Goal: Task Accomplishment & Management: Manage account settings

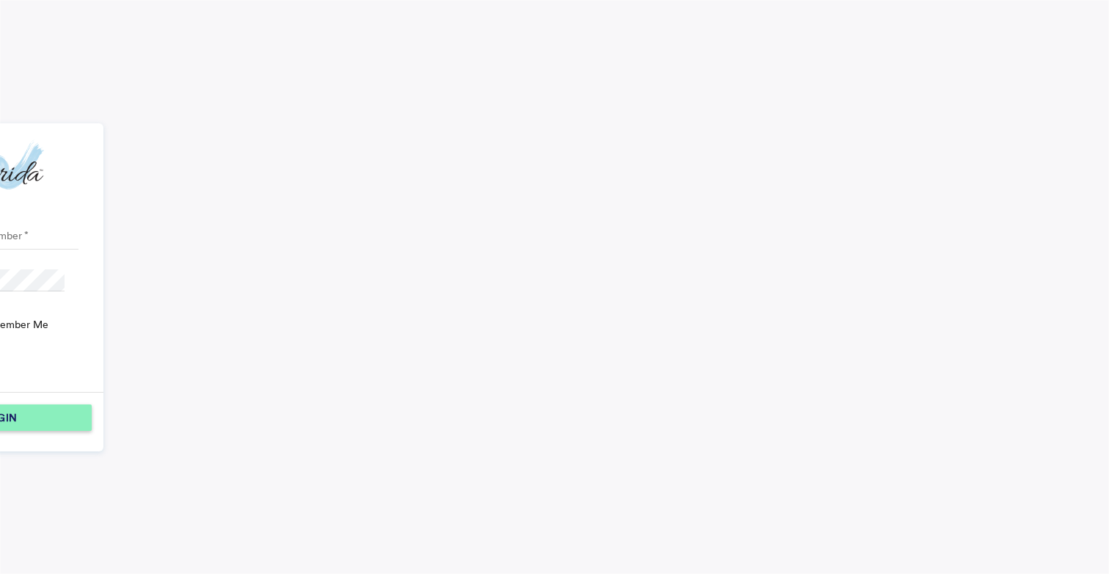
click at [79, 241] on input "Mobile Number" at bounding box center [13, 238] width 131 height 22
type input "8147851623"
click at [86, 406] on div "LOGIN" at bounding box center [0, 417] width 172 height 26
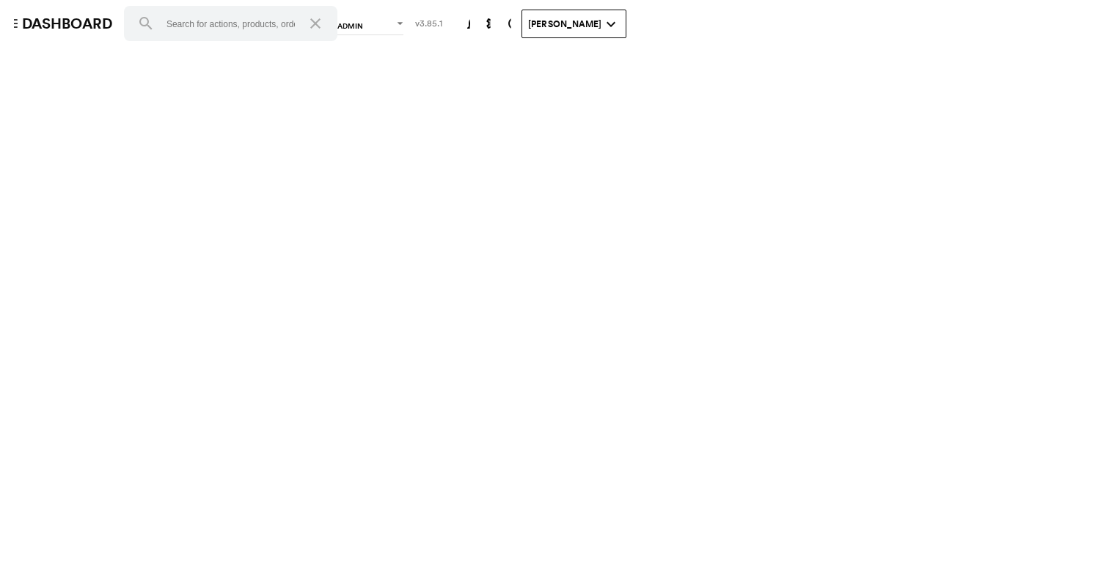
click at [18, 23] on md-icon "menu" at bounding box center [21, 24] width 18 height 18
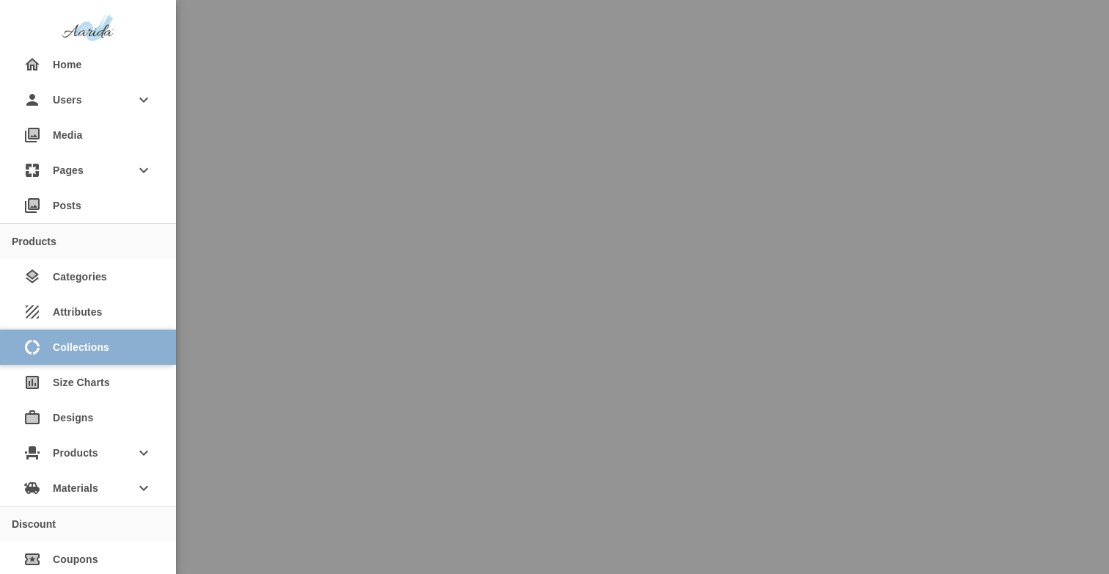
scroll to position [68, 0]
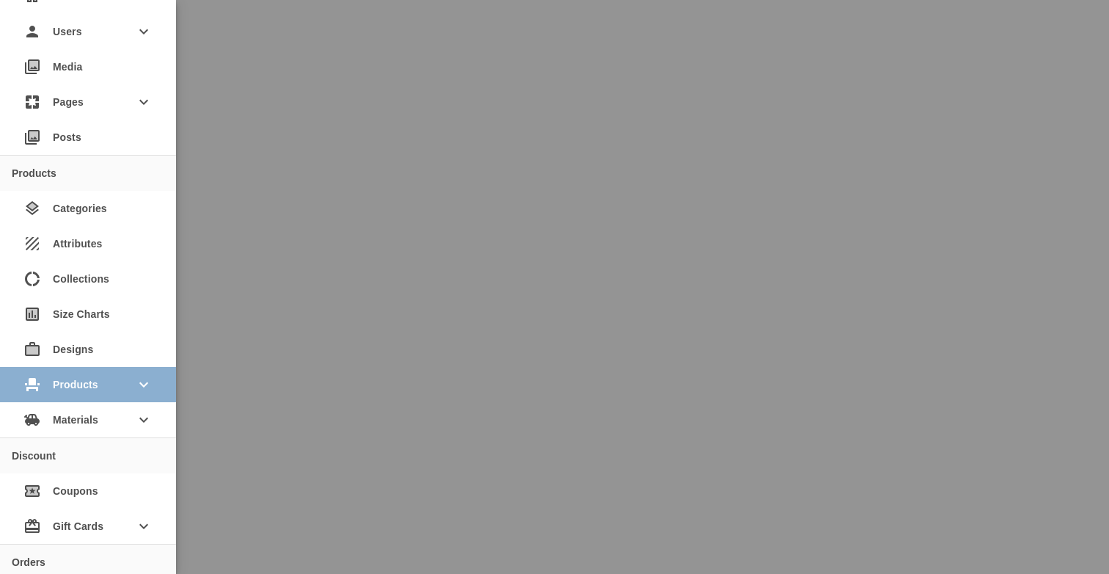
click at [108, 377] on span "Products" at bounding box center [88, 384] width 70 height 26
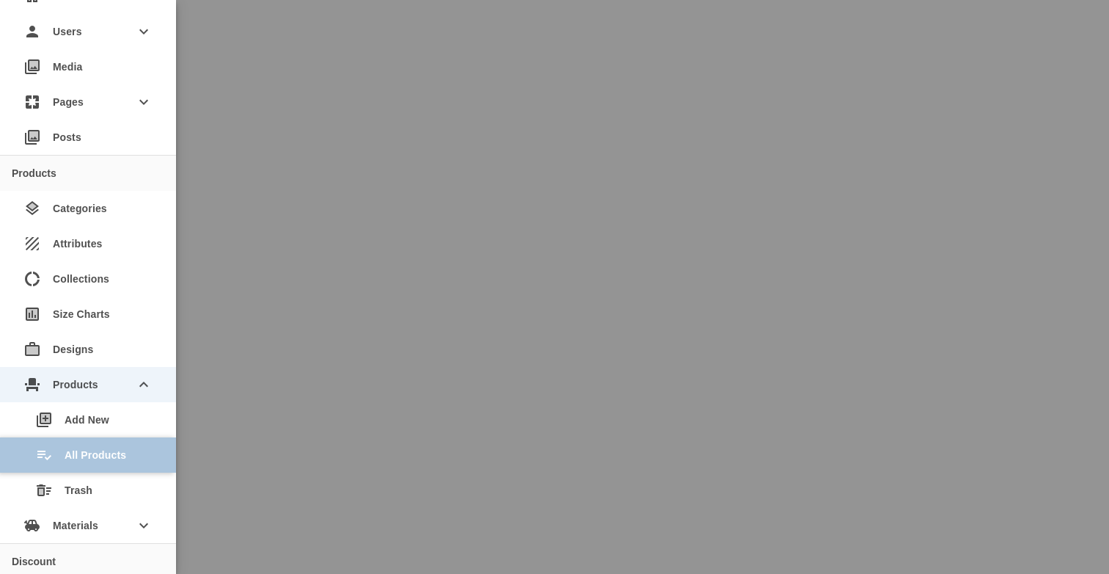
click at [103, 444] on div "playlist_add_check All Products" at bounding box center [93, 454] width 141 height 35
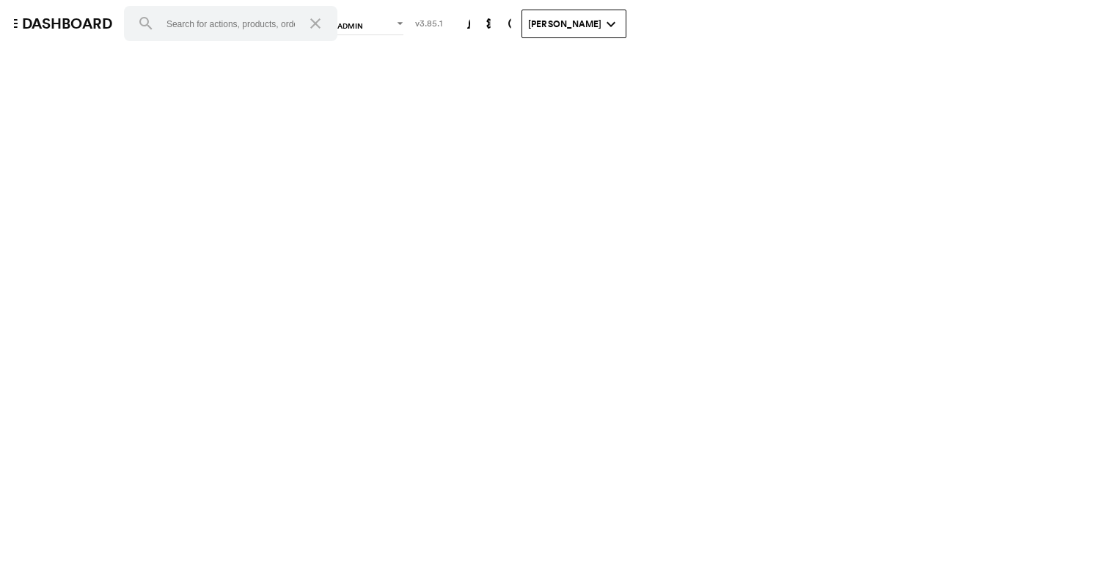
scroll to position [247, 0]
click at [155, 484] on img at bounding box center [153, 504] width 29 height 40
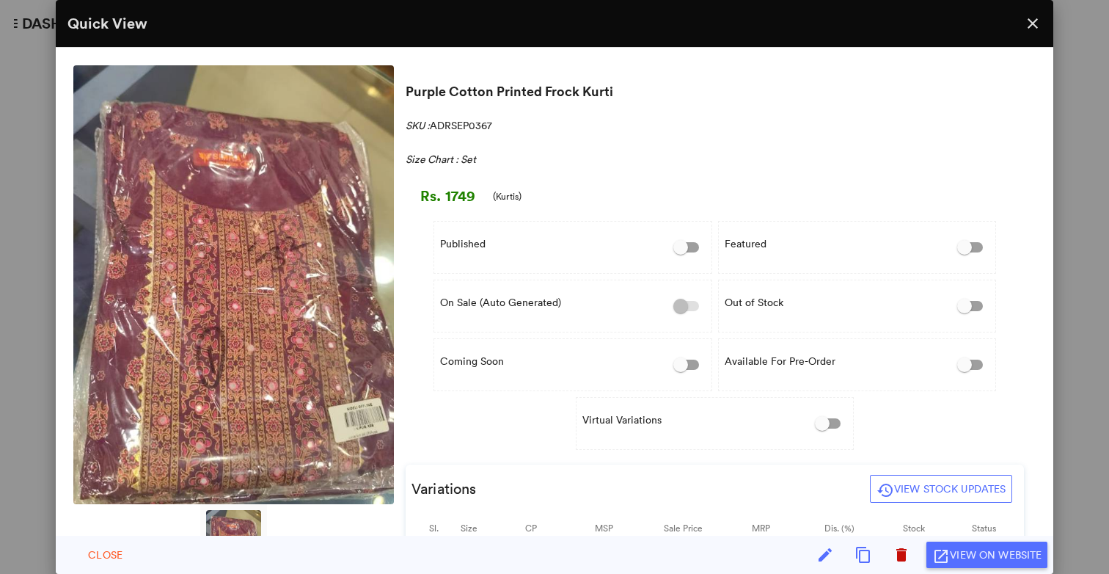
click at [1087, 235] on div "Quick View close Price History Sl. By Mrp Price Time Type 1. N/A N/A ₹1749 [DAT…" at bounding box center [554, 287] width 1109 height 574
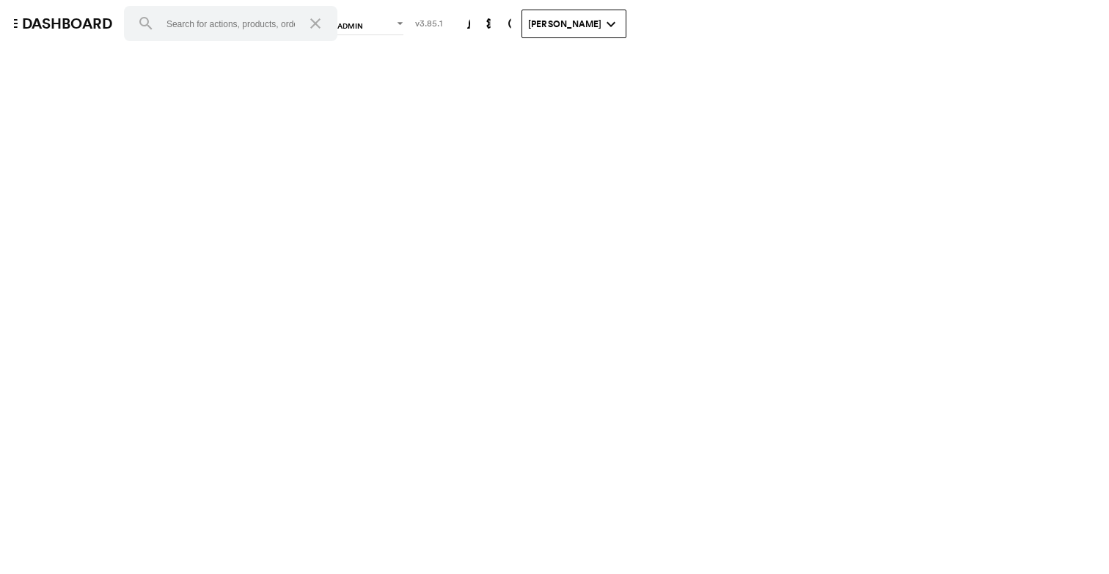
scroll to position [592, 0]
click at [150, 415] on img at bounding box center [153, 435] width 29 height 40
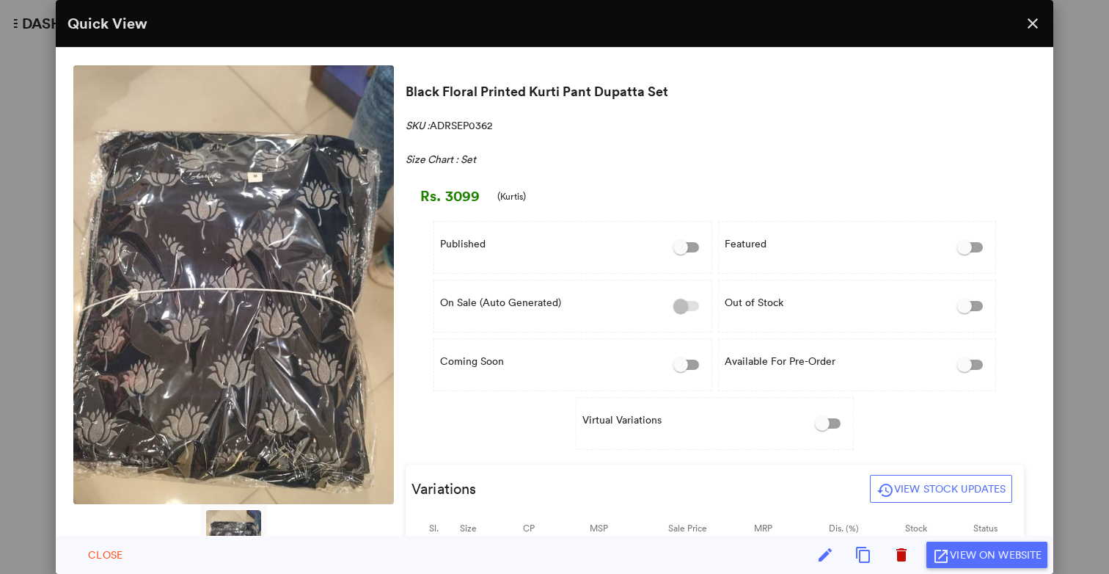
click at [1073, 54] on div "Quick View close Price History Sl. By Mrp Price Time Type 1. [PERSON_NAME] ₹309…" at bounding box center [554, 287] width 1109 height 574
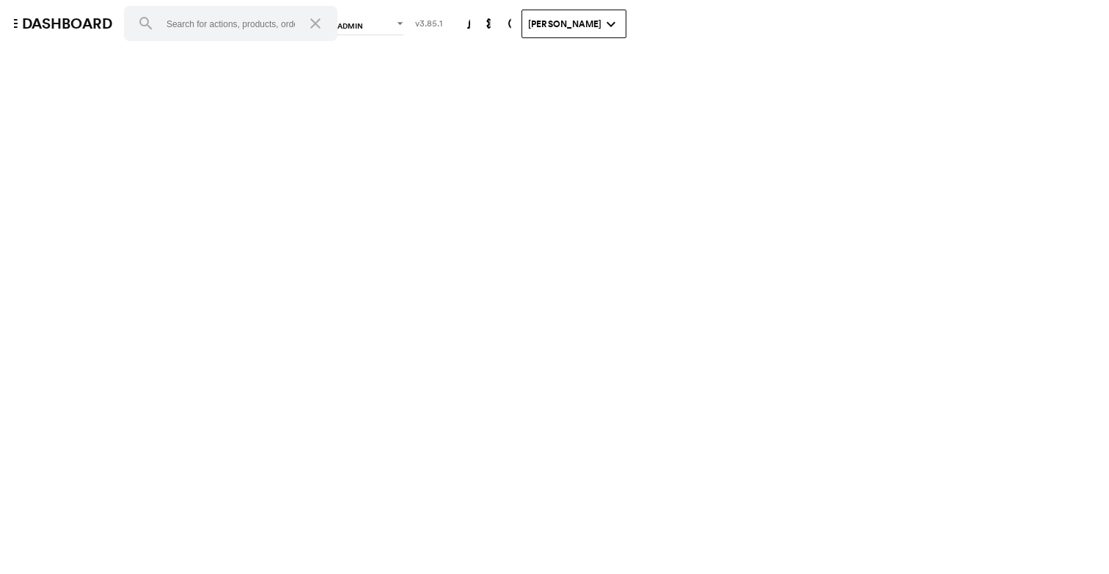
scroll to position [1089, 0]
click at [149, 358] on img at bounding box center [153, 378] width 29 height 40
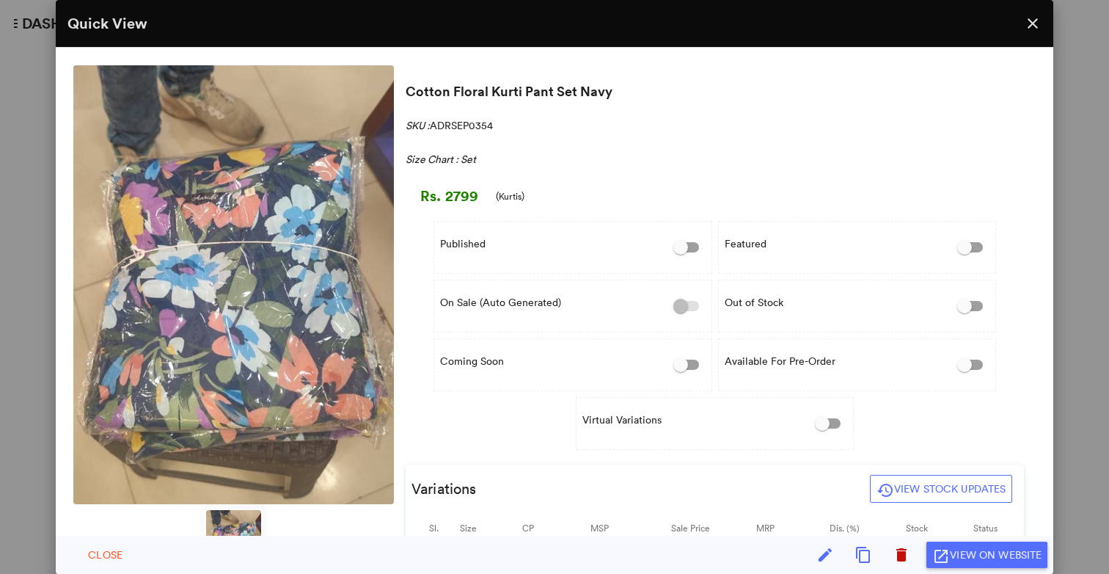
click at [1065, 184] on div "Quick View close Price History Sl. By Mrp Price Time Type 1. [PERSON_NAME] ₹279…" at bounding box center [554, 287] width 1109 height 574
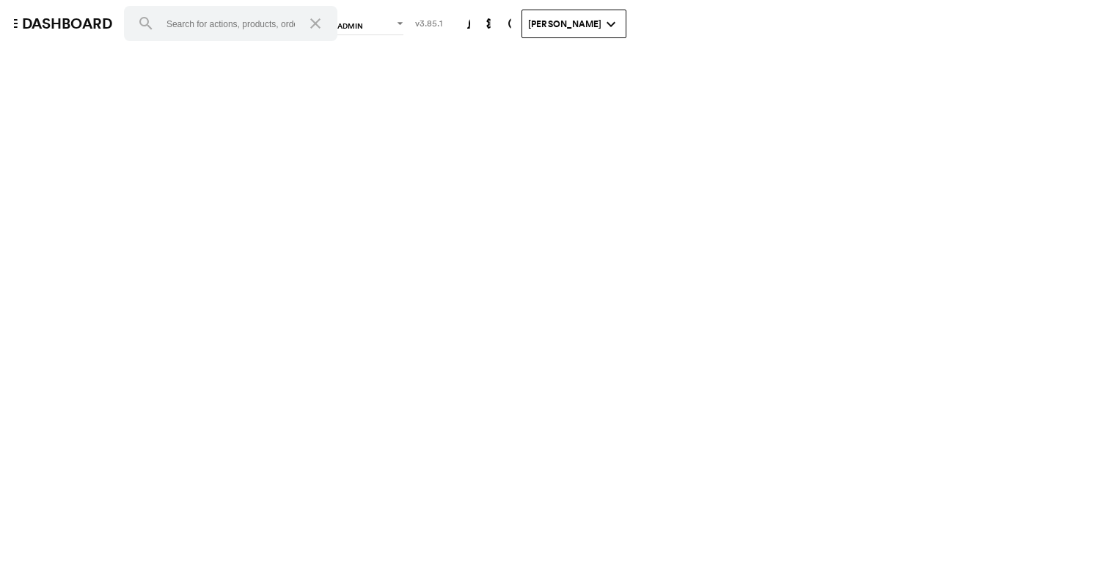
scroll to position [1189, 0]
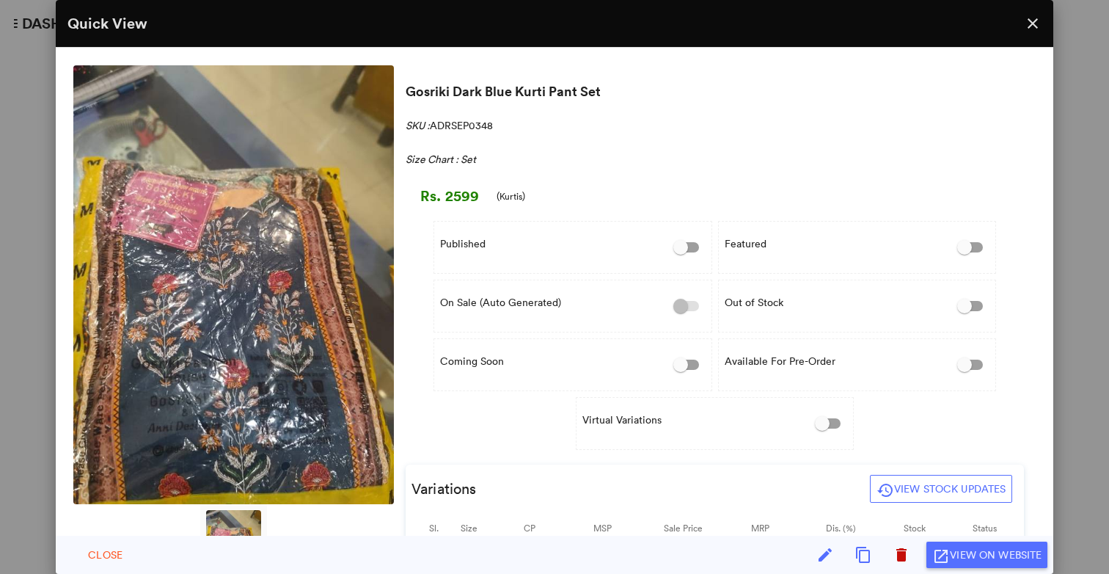
click at [1092, 247] on div "Quick View close Price History Sl. By Mrp Price Time Type 1. [PERSON_NAME] ₹259…" at bounding box center [554, 287] width 1109 height 574
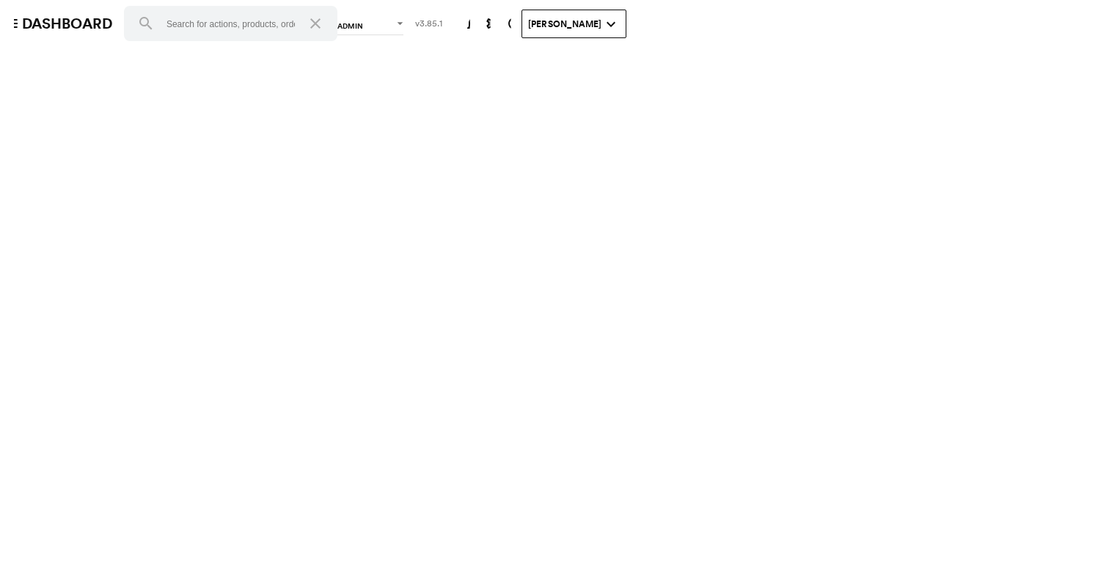
scroll to position [0, 0]
click at [22, 338] on span "Rows" at bounding box center [13, 347] width 18 height 18
click at [956, 357] on md-option "100" at bounding box center [977, 355] width 100 height 35
